Goal: Transaction & Acquisition: Book appointment/travel/reservation

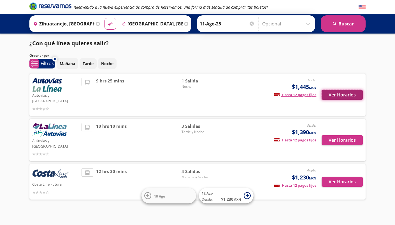
click at [348, 92] on button "Ver Horarios" at bounding box center [341, 95] width 41 height 10
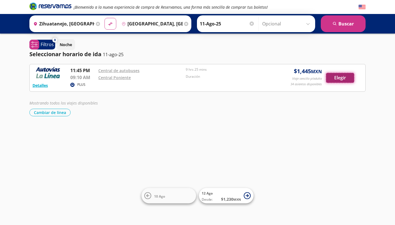
click at [338, 79] on button "Elegir" at bounding box center [340, 78] width 28 height 10
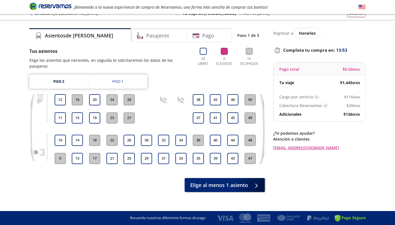
scroll to position [6, 0]
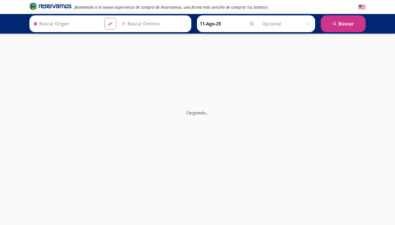
type input "Central de Autobuses, [GEOGRAPHIC_DATA]"
type input "[GEOGRAPHIC_DATA], [GEOGRAPHIC_DATA]"
